Goal: Information Seeking & Learning: Compare options

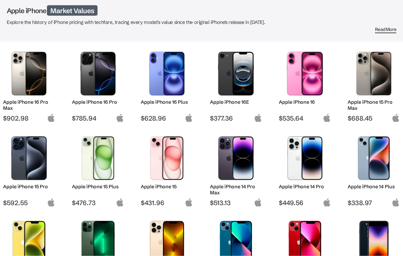
scroll to position [52, 0]
click at [37, 190] on div "Apple iPhone 15 Pro" at bounding box center [29, 190] width 52 height 15
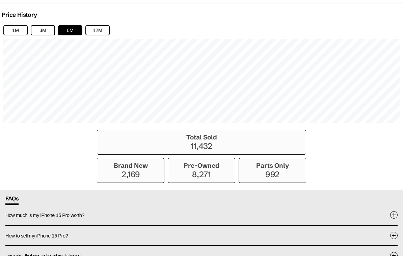
scroll to position [458, 0]
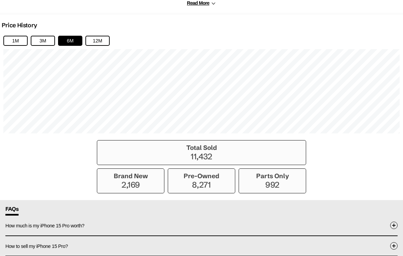
click at [101, 42] on button "12M" at bounding box center [97, 41] width 24 height 10
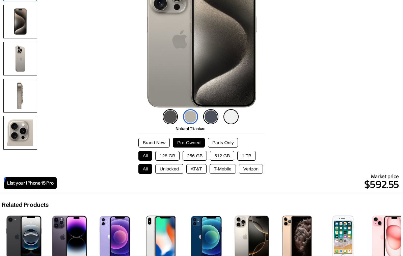
scroll to position [95, 0]
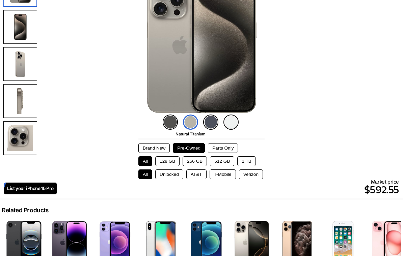
click at [203, 165] on button "256 GB" at bounding box center [194, 161] width 24 height 10
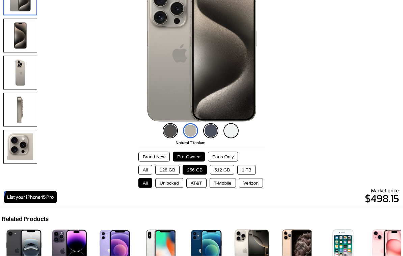
scroll to position [0, 0]
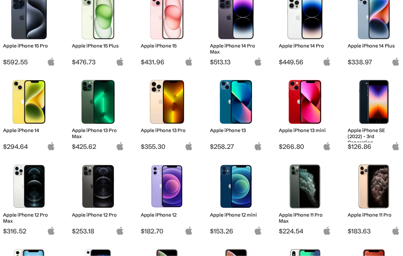
scroll to position [193, 0]
click at [301, 129] on h2 "Apple iPhone 13 mini" at bounding box center [305, 130] width 52 height 6
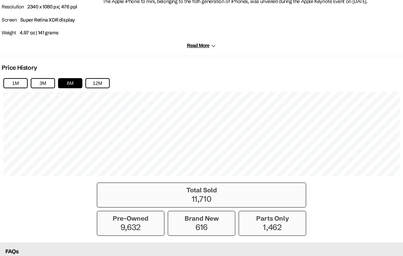
scroll to position [416, 0]
click at [103, 88] on button "12M" at bounding box center [97, 83] width 24 height 10
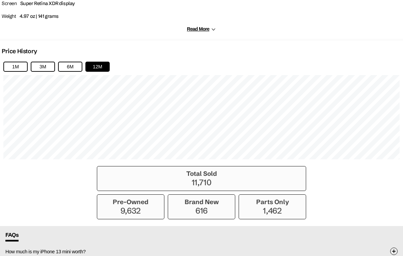
scroll to position [438, 0]
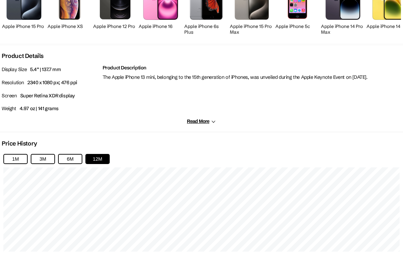
scroll to position [331, 0]
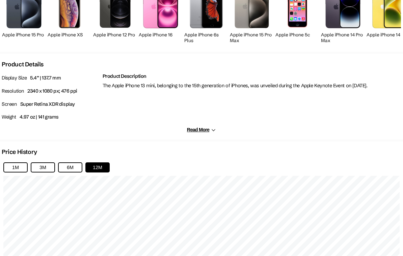
click at [198, 130] on button "Read More" at bounding box center [201, 130] width 29 height 6
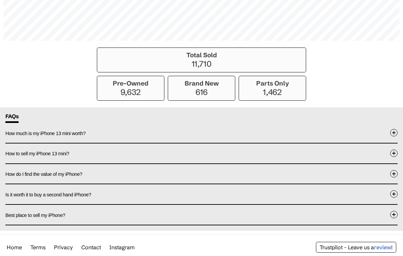
scroll to position [617, 0]
